Goal: Manage account settings

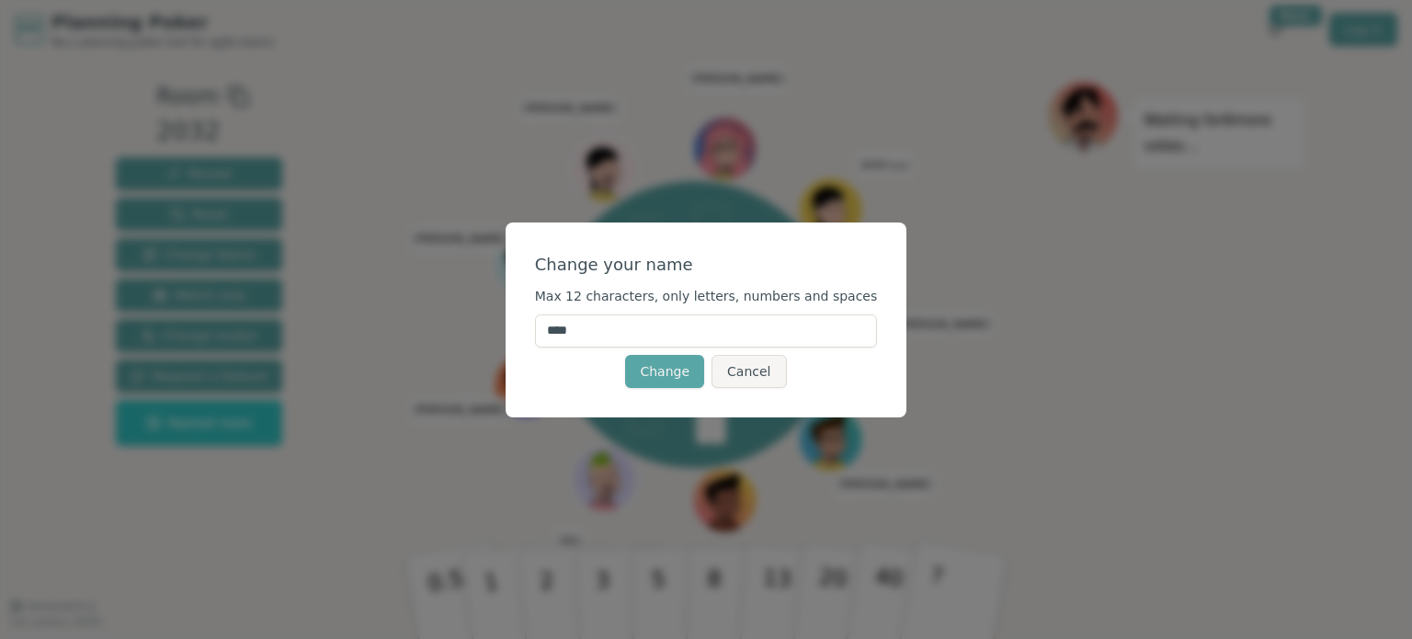
drag, startPoint x: 610, startPoint y: 330, endPoint x: 541, endPoint y: 343, distance: 70.1
click at [541, 343] on div "Change your name Max 12 characters, only letters, numbers and spaces **** Chang…" at bounding box center [706, 319] width 402 height 195
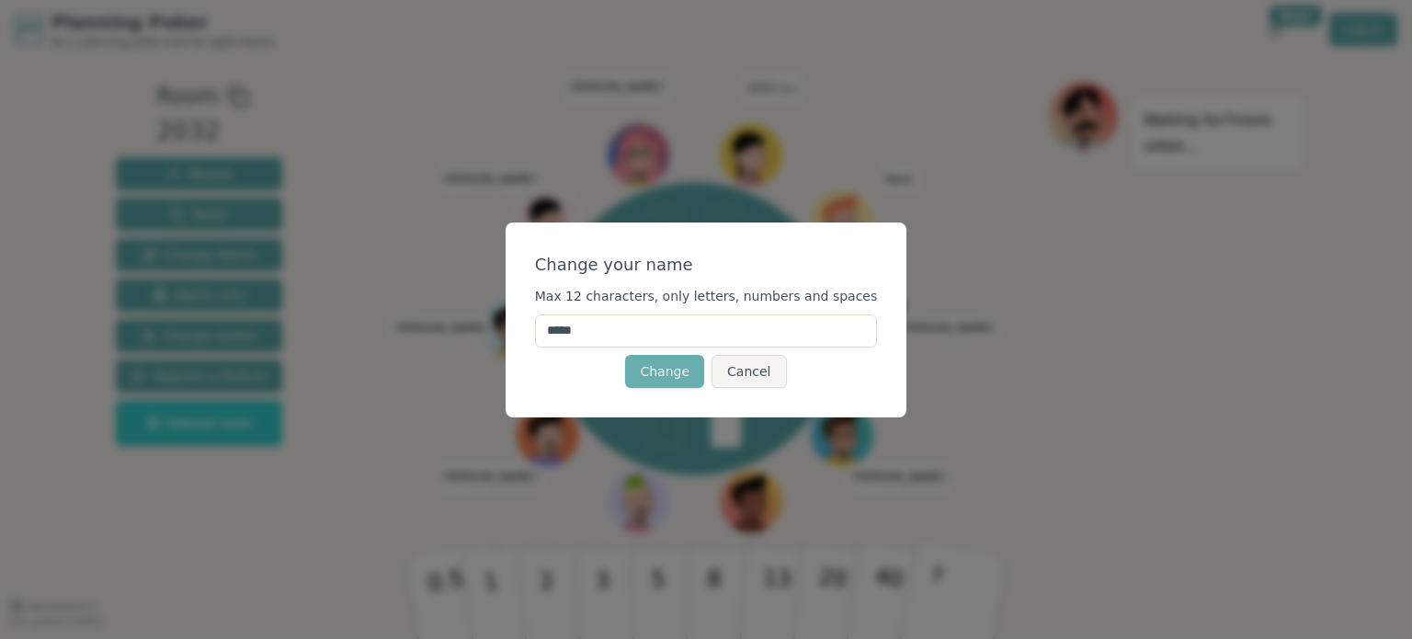
type input "*****"
click at [660, 369] on button "Change" at bounding box center [664, 371] width 79 height 33
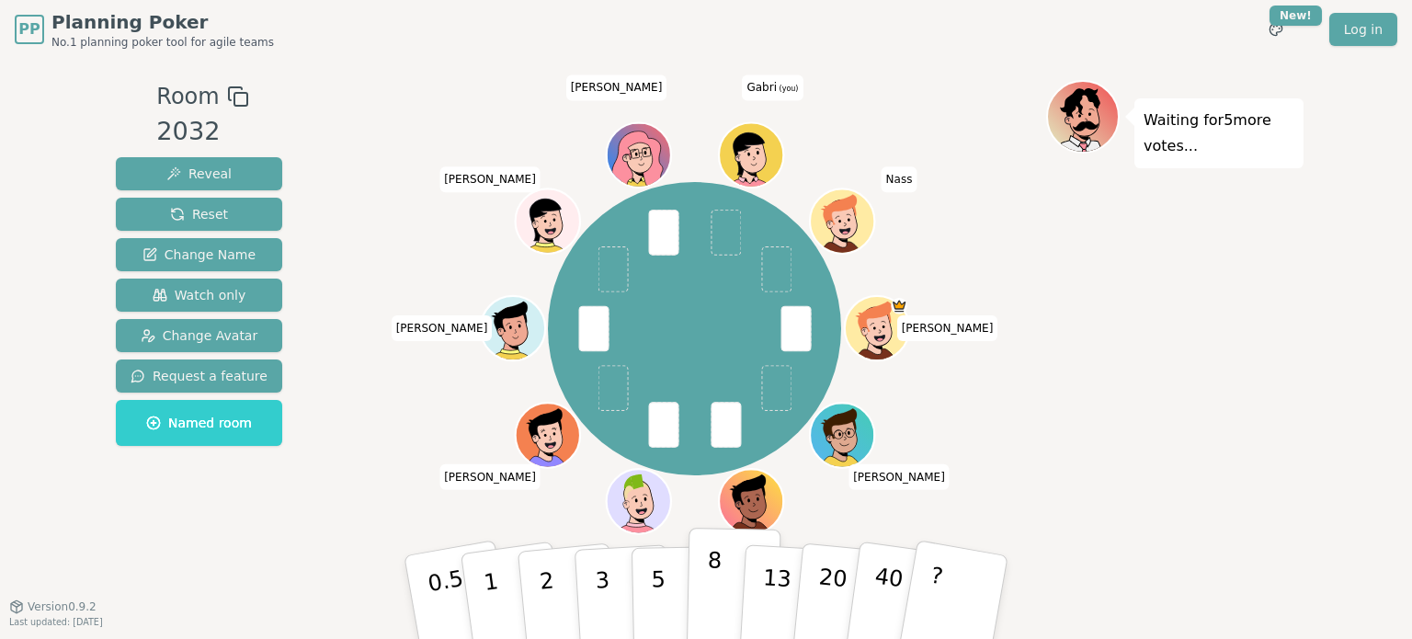
click at [724, 587] on button "8" at bounding box center [734, 598] width 95 height 140
click at [743, 157] on icon at bounding box center [738, 158] width 10 height 8
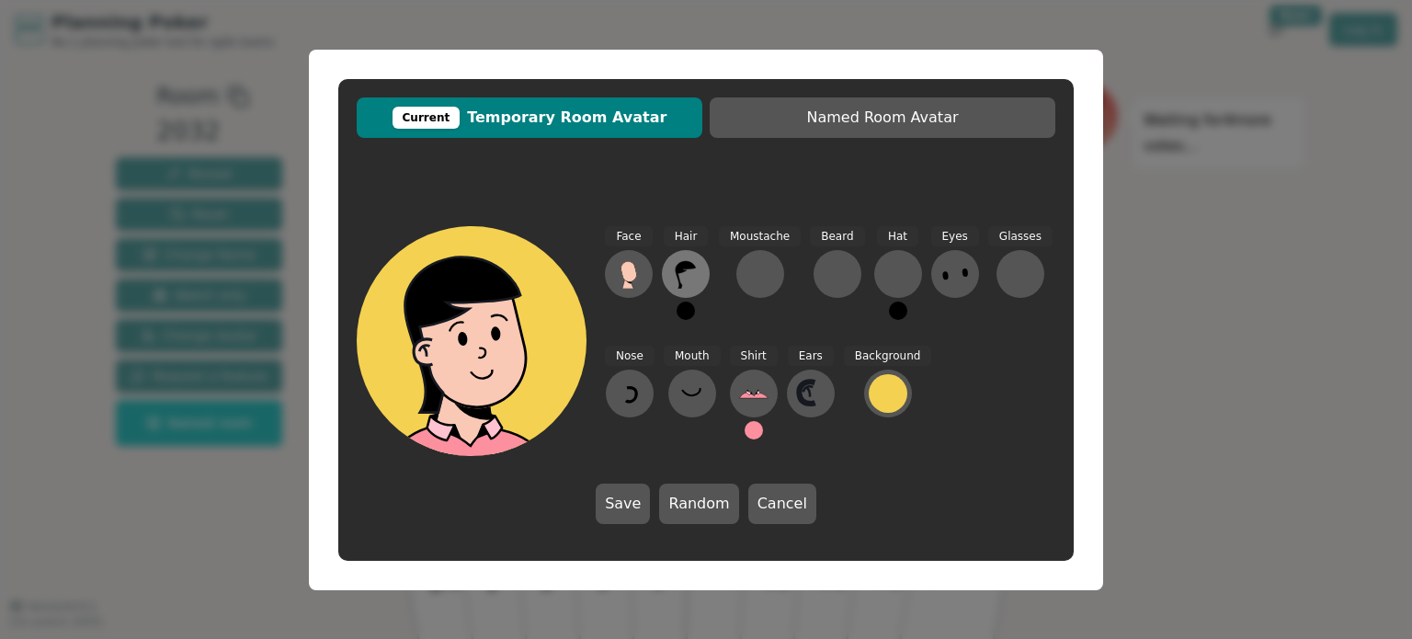
click at [687, 269] on icon at bounding box center [685, 273] width 29 height 29
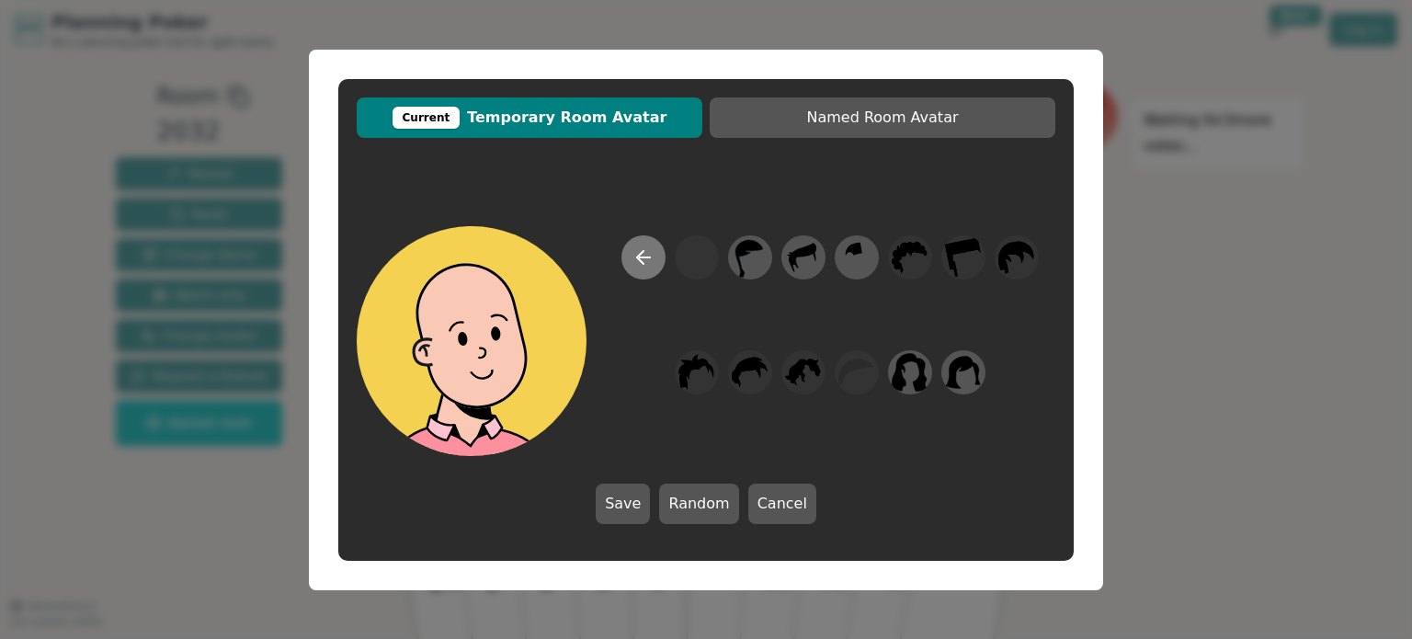
click at [651, 255] on icon at bounding box center [643, 257] width 22 height 22
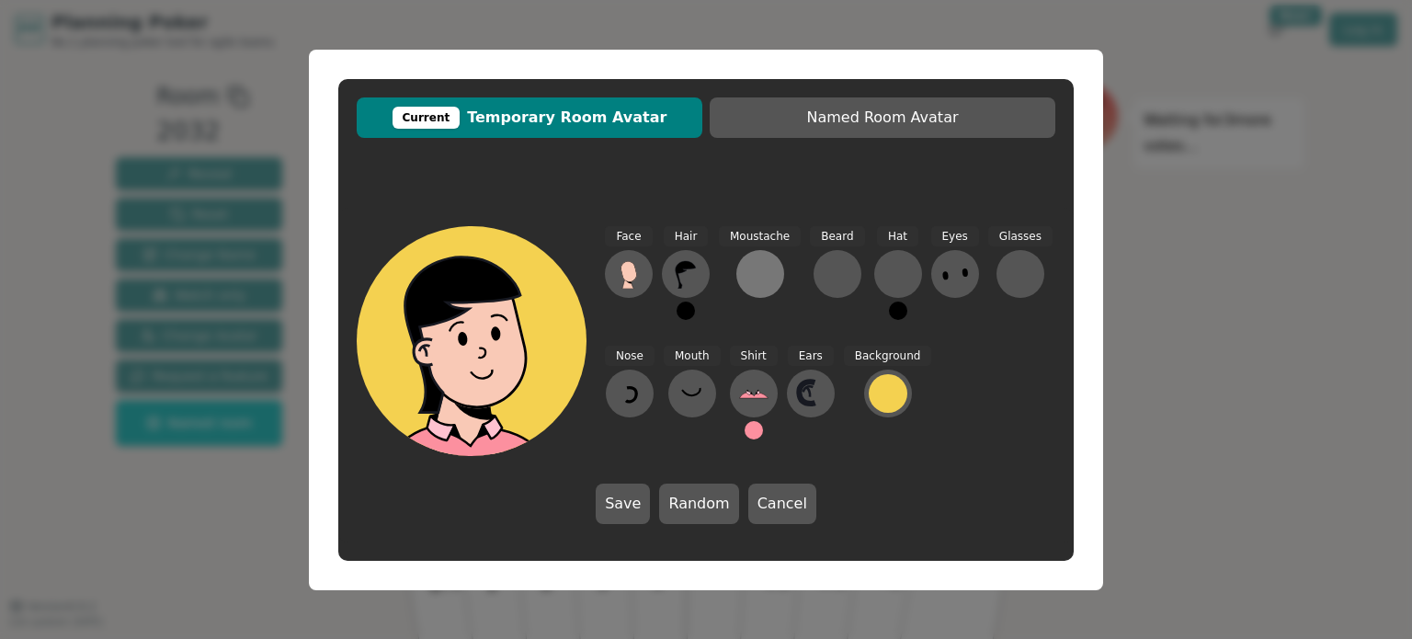
click at [745, 281] on div at bounding box center [759, 273] width 29 height 29
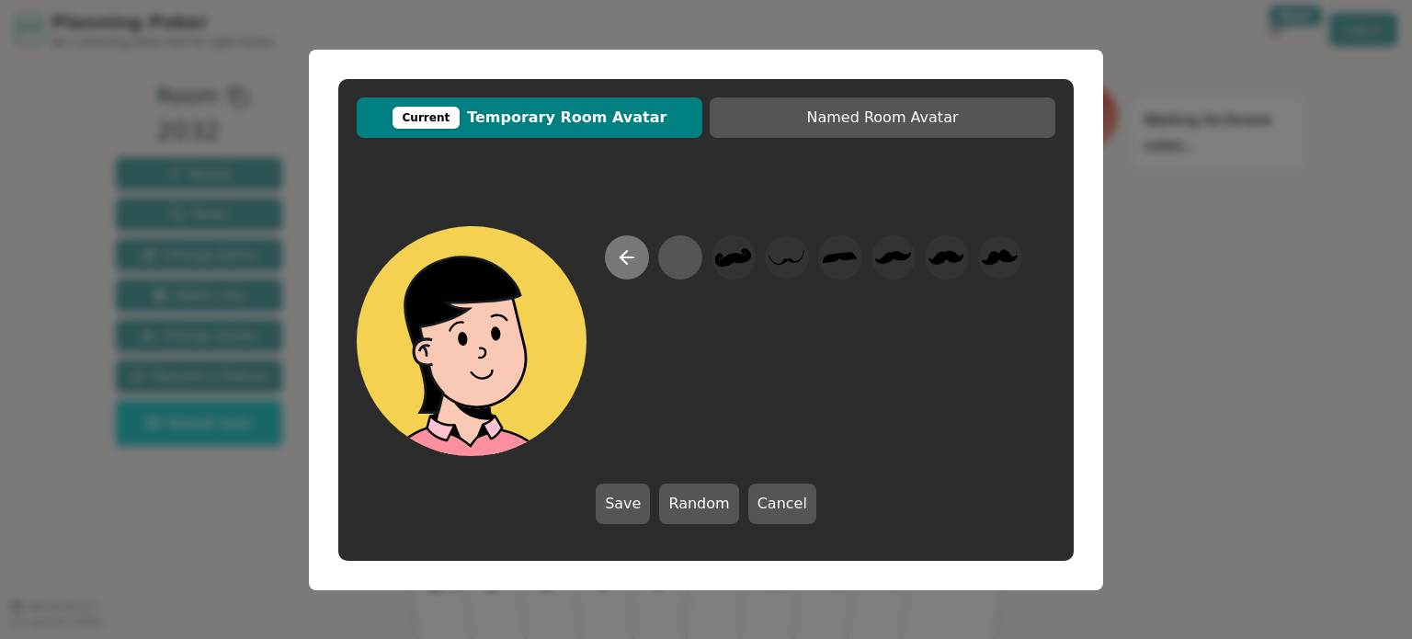
click at [634, 263] on icon at bounding box center [627, 257] width 22 height 22
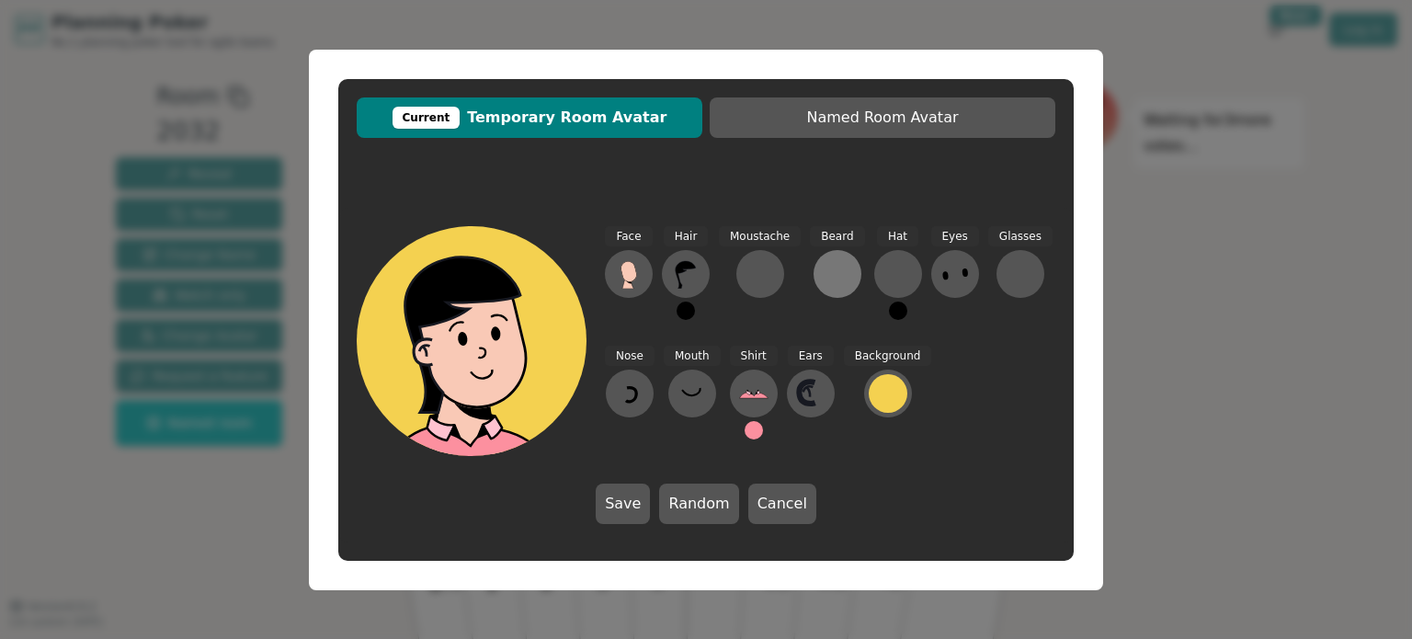
click at [825, 281] on div at bounding box center [837, 273] width 29 height 29
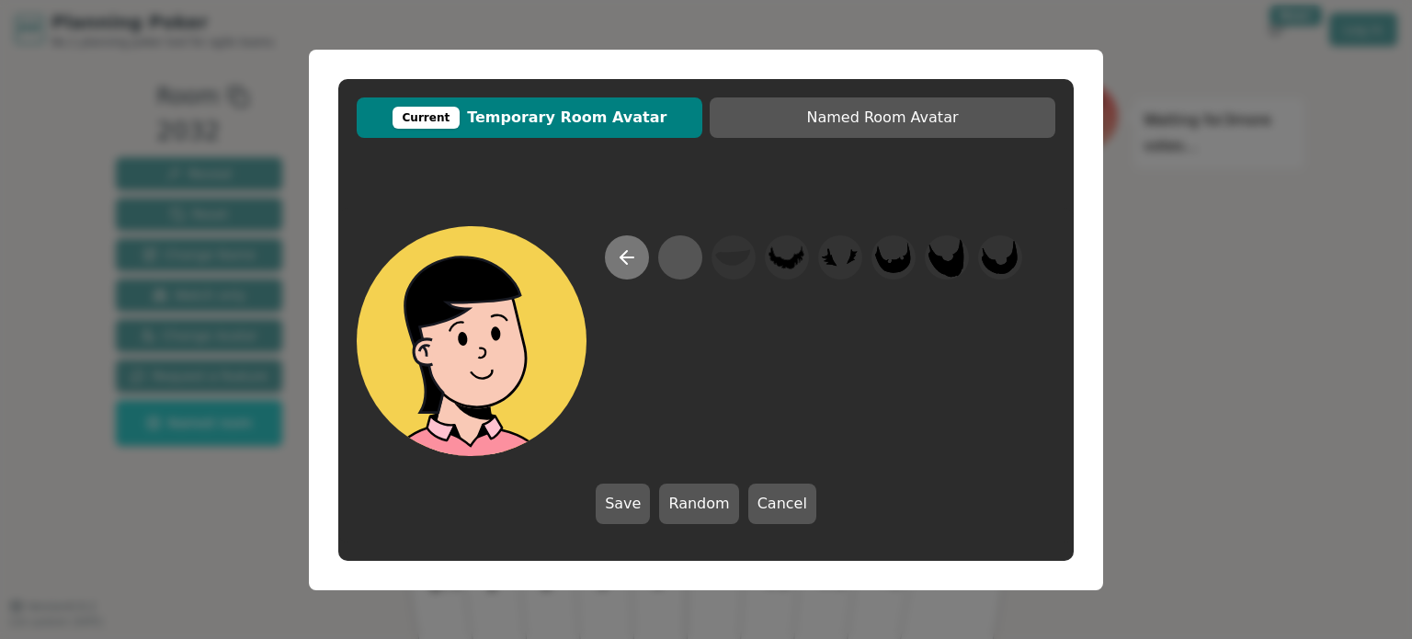
click at [630, 257] on icon at bounding box center [626, 257] width 13 height 0
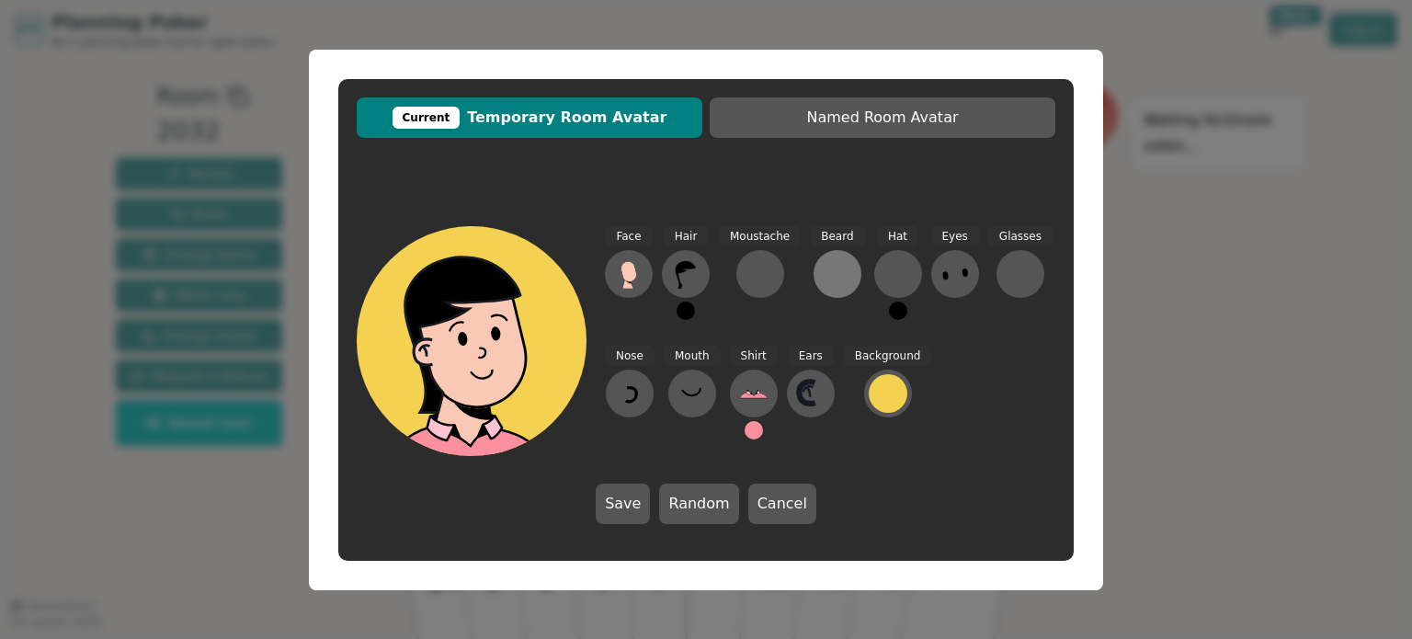
click at [830, 280] on div at bounding box center [837, 273] width 29 height 29
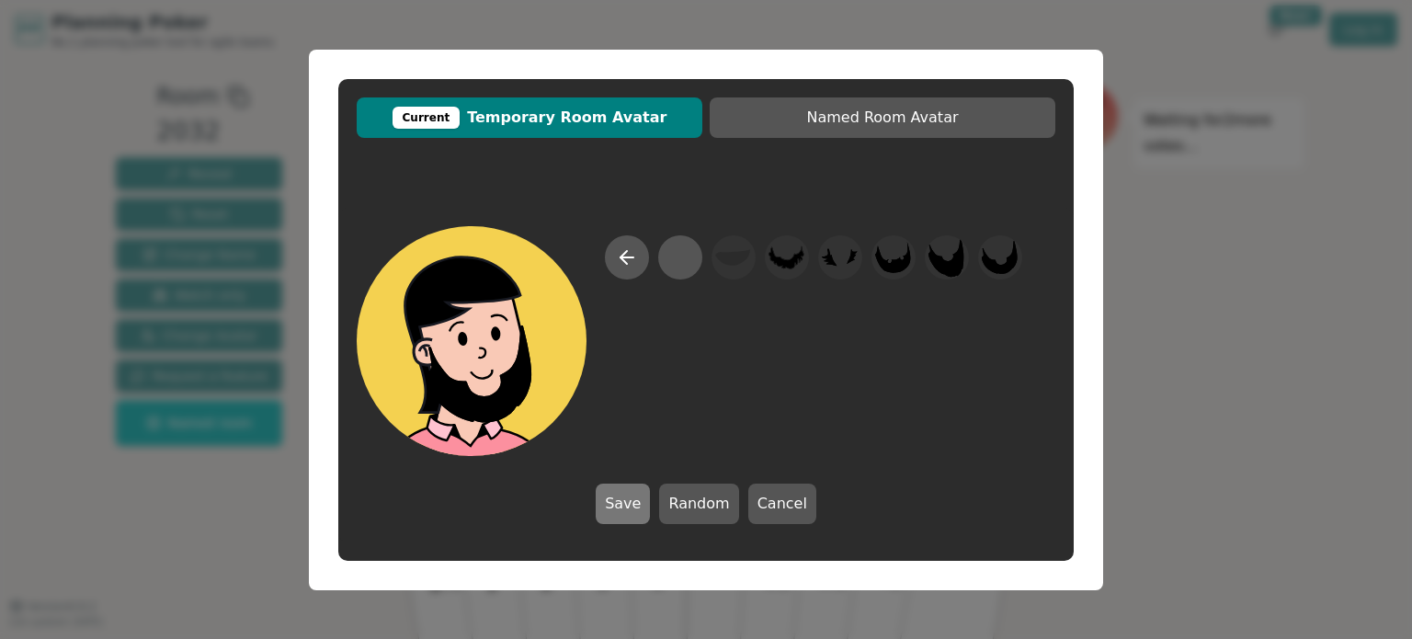
click at [631, 484] on button "Save" at bounding box center [623, 503] width 54 height 40
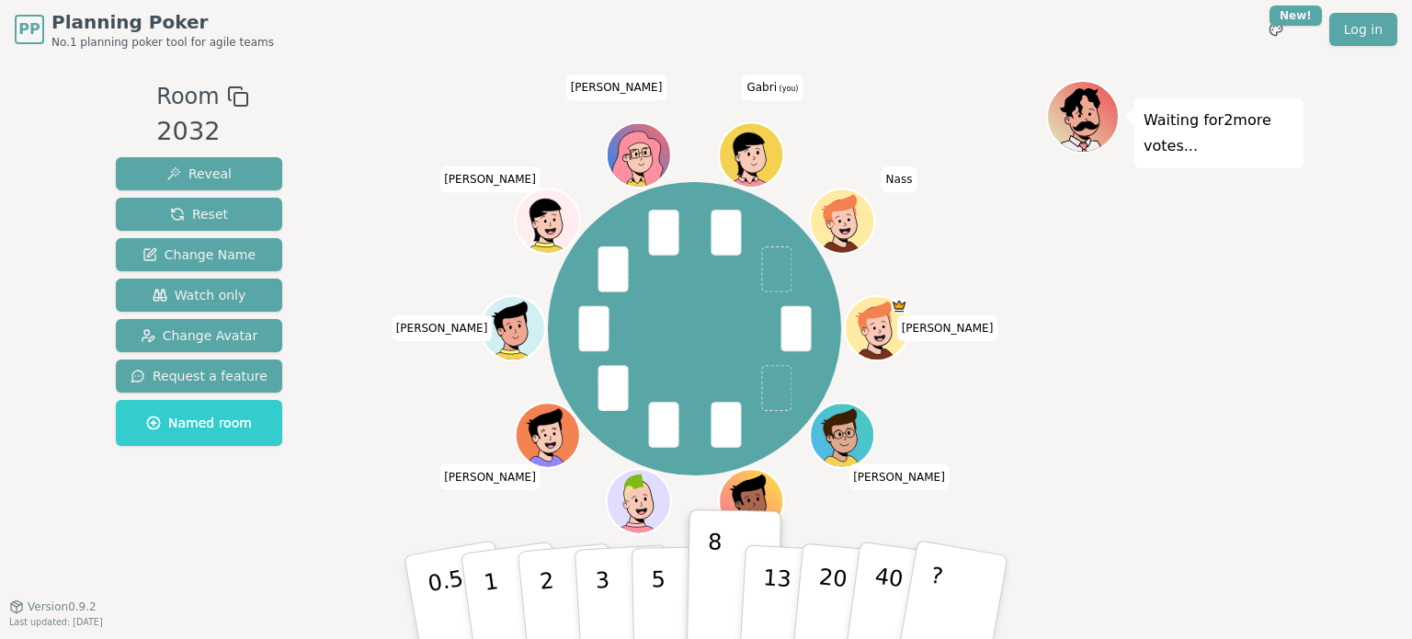
click at [744, 153] on icon at bounding box center [752, 154] width 62 height 6
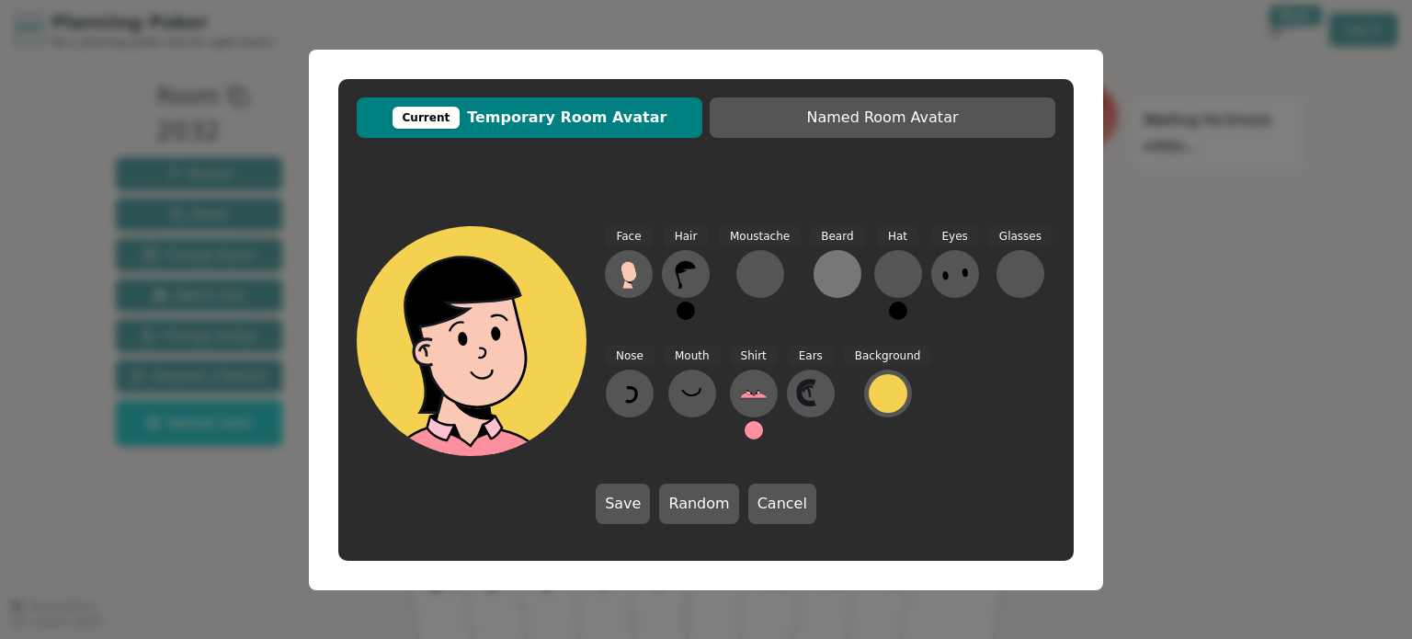
click at [835, 282] on div at bounding box center [837, 273] width 29 height 29
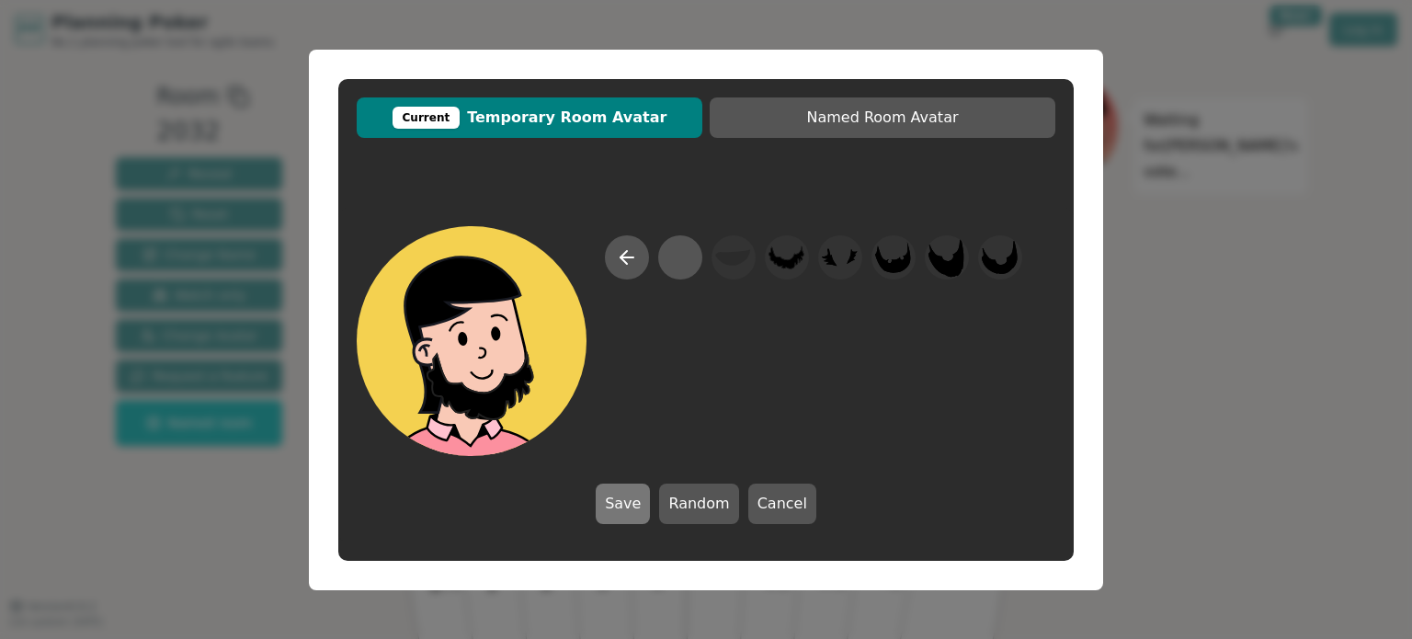
click at [619, 499] on button "Save" at bounding box center [623, 503] width 54 height 40
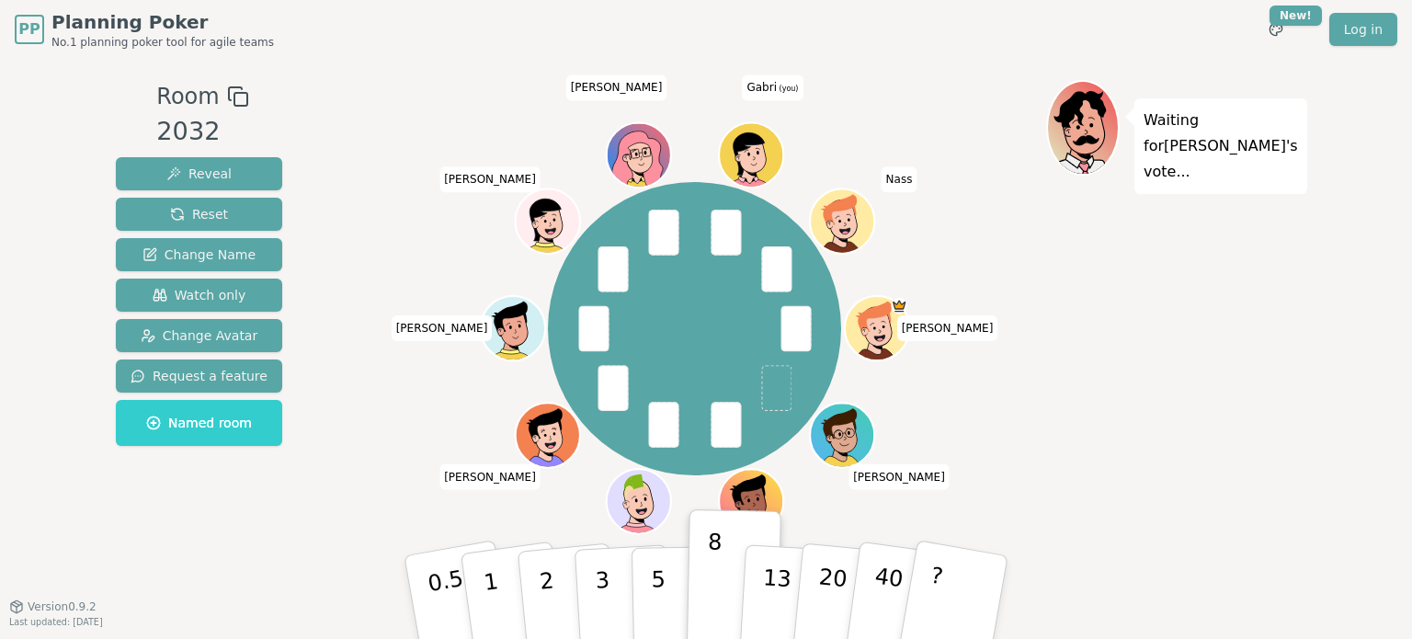
click at [745, 141] on icon at bounding box center [747, 153] width 31 height 42
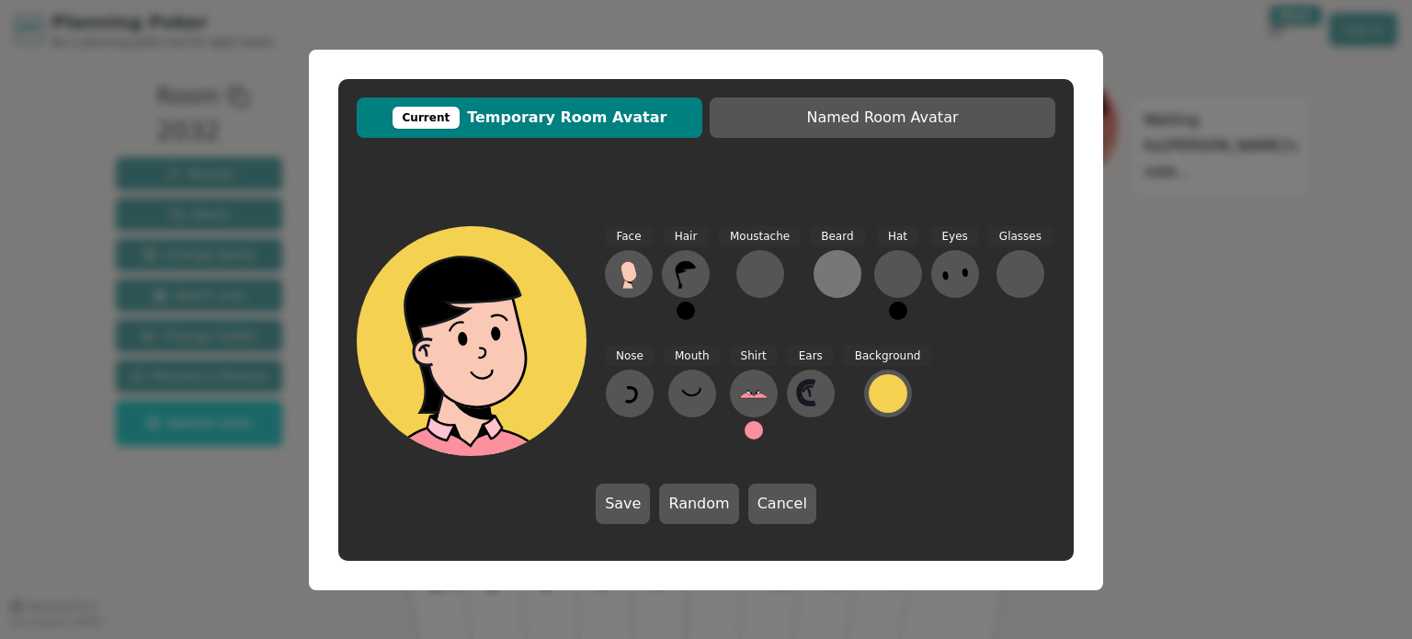
click at [813, 271] on button at bounding box center [837, 274] width 48 height 48
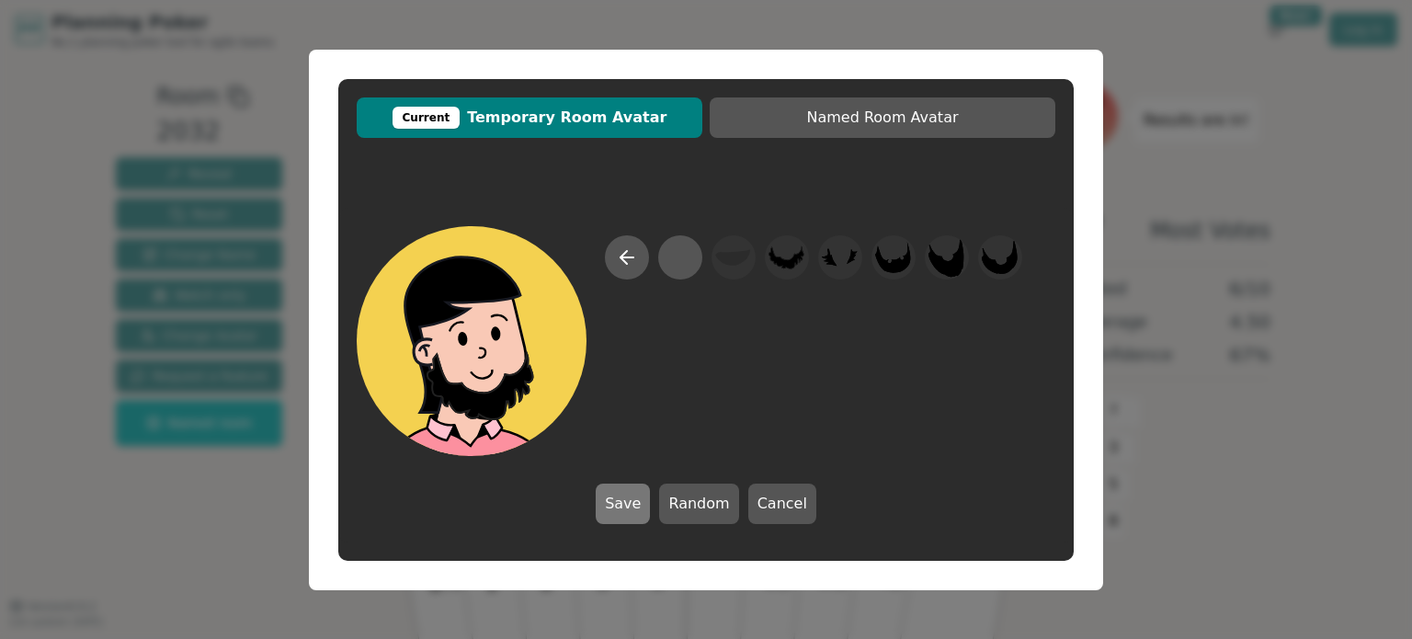
click at [629, 503] on button "Save" at bounding box center [623, 503] width 54 height 40
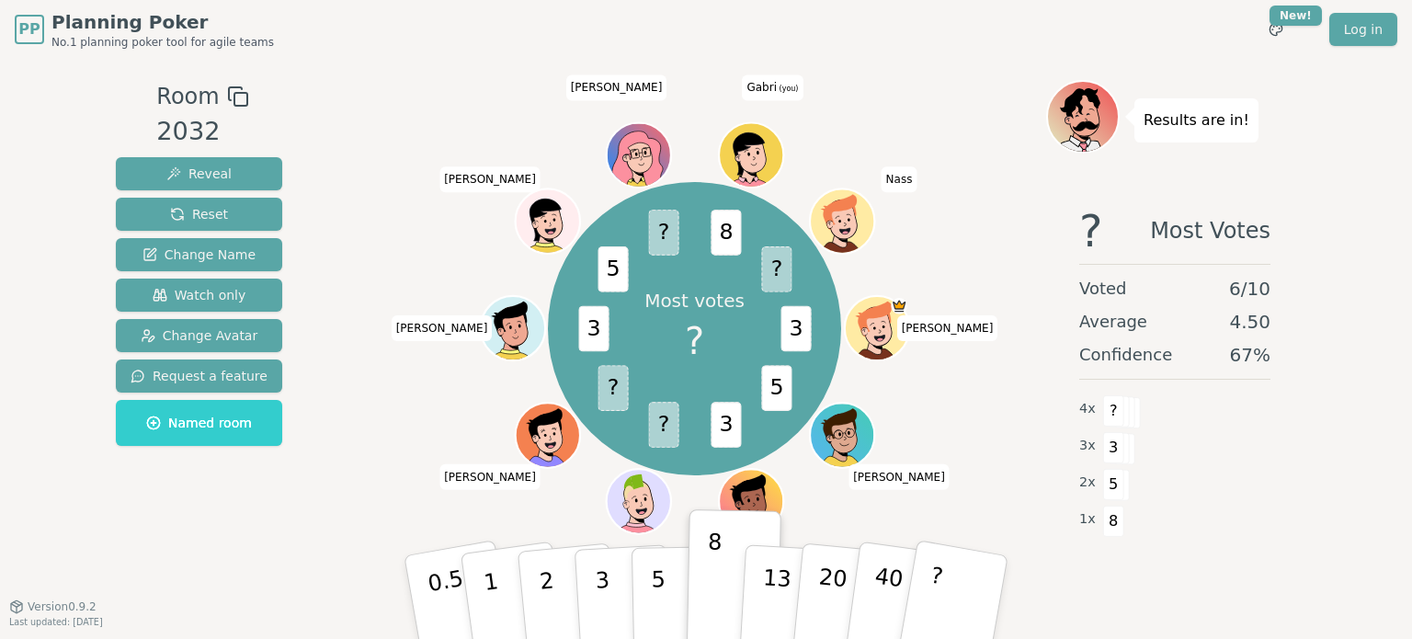
click at [380, 368] on div "Most votes ? 3 5 3 ? ? 3 5 ? 8 ? [PERSON_NAME] [PERSON_NAME] Vini [PERSON_NAME]…" at bounding box center [694, 328] width 703 height 431
